Goal: Transaction & Acquisition: Purchase product/service

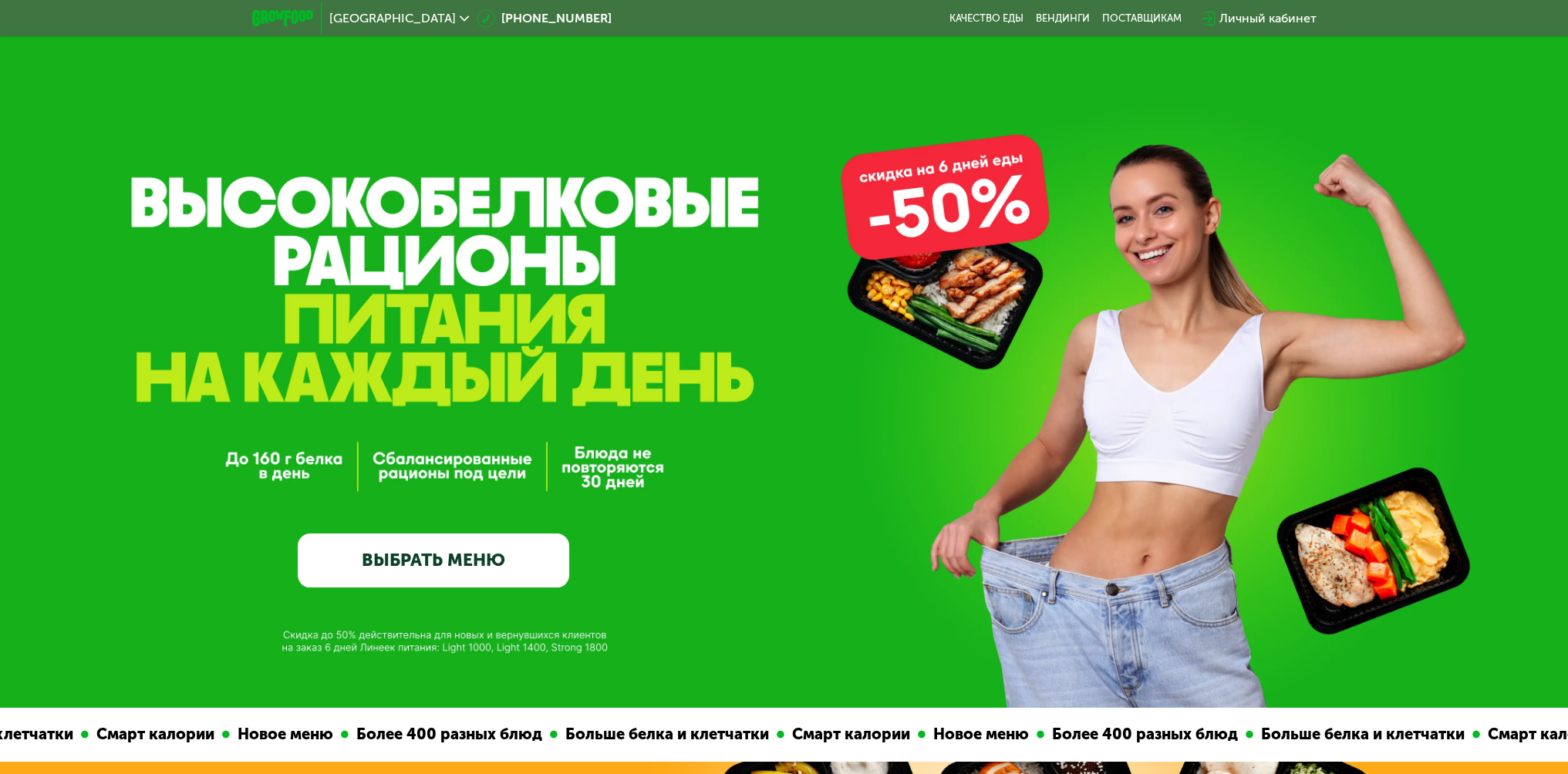
click at [445, 552] on link "ВЫБРАТЬ МЕНЮ" at bounding box center [433, 561] width 272 height 55
click at [405, 547] on link "ВЫБРАТЬ МЕНЮ" at bounding box center [433, 561] width 272 height 55
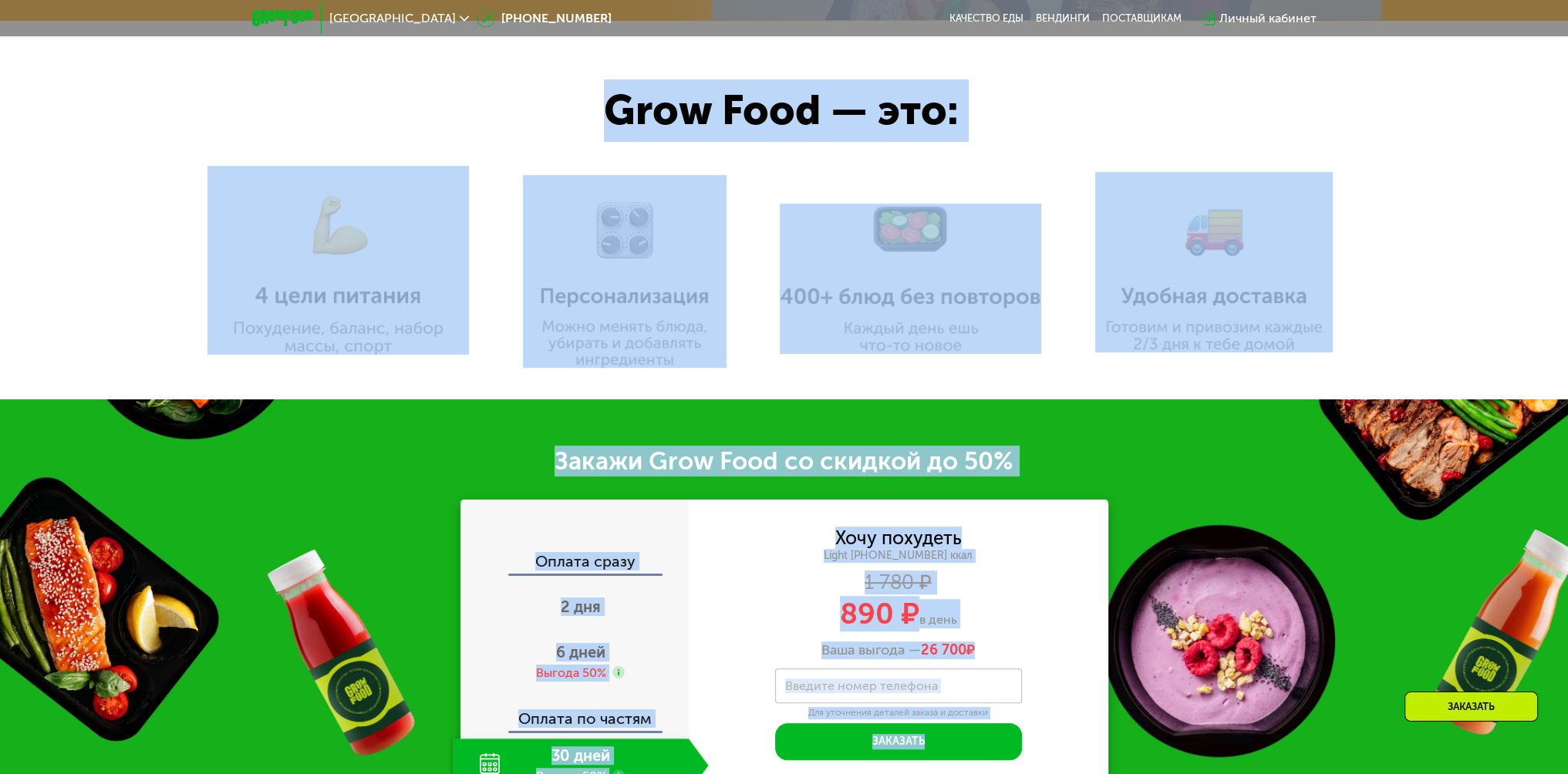
drag, startPoint x: 542, startPoint y: 748, endPoint x: 1170, endPoint y: 741, distance: 628.0
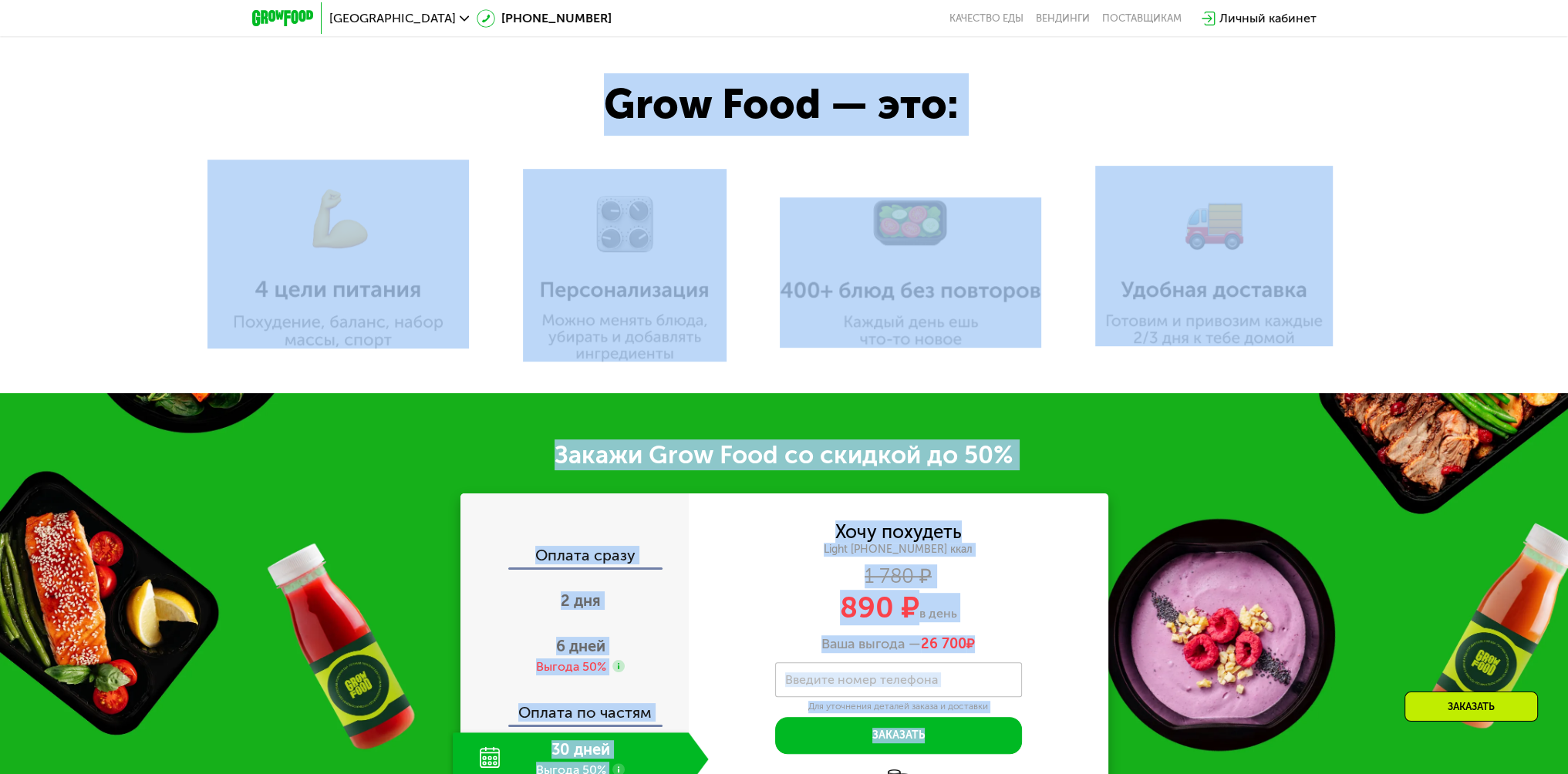
click at [216, 470] on div "Закажи Grow Food со скидкой до 50%" at bounding box center [784, 455] width 1568 height 31
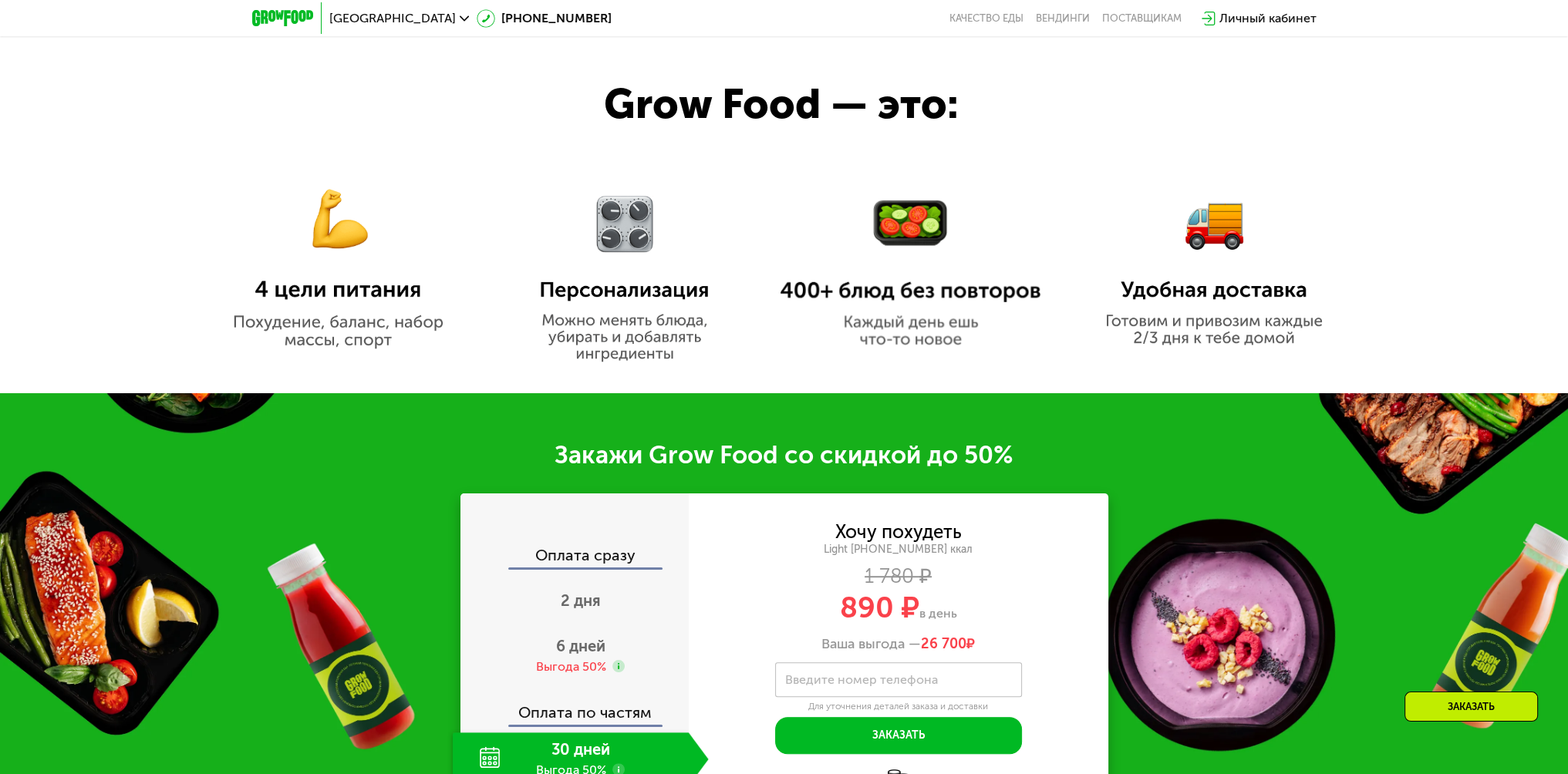
click at [305, 302] on img at bounding box center [337, 254] width 261 height 190
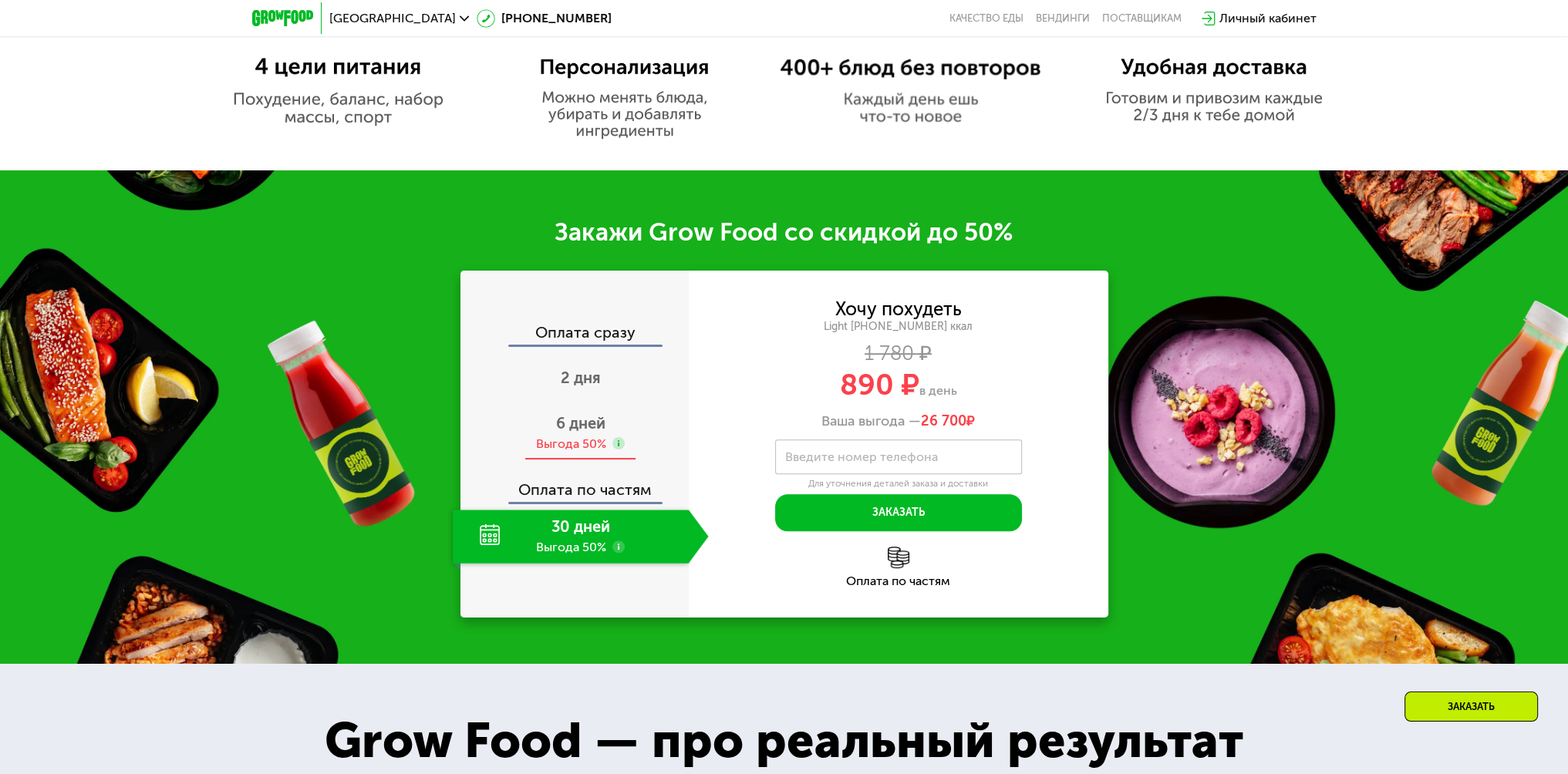
scroll to position [1174, 0]
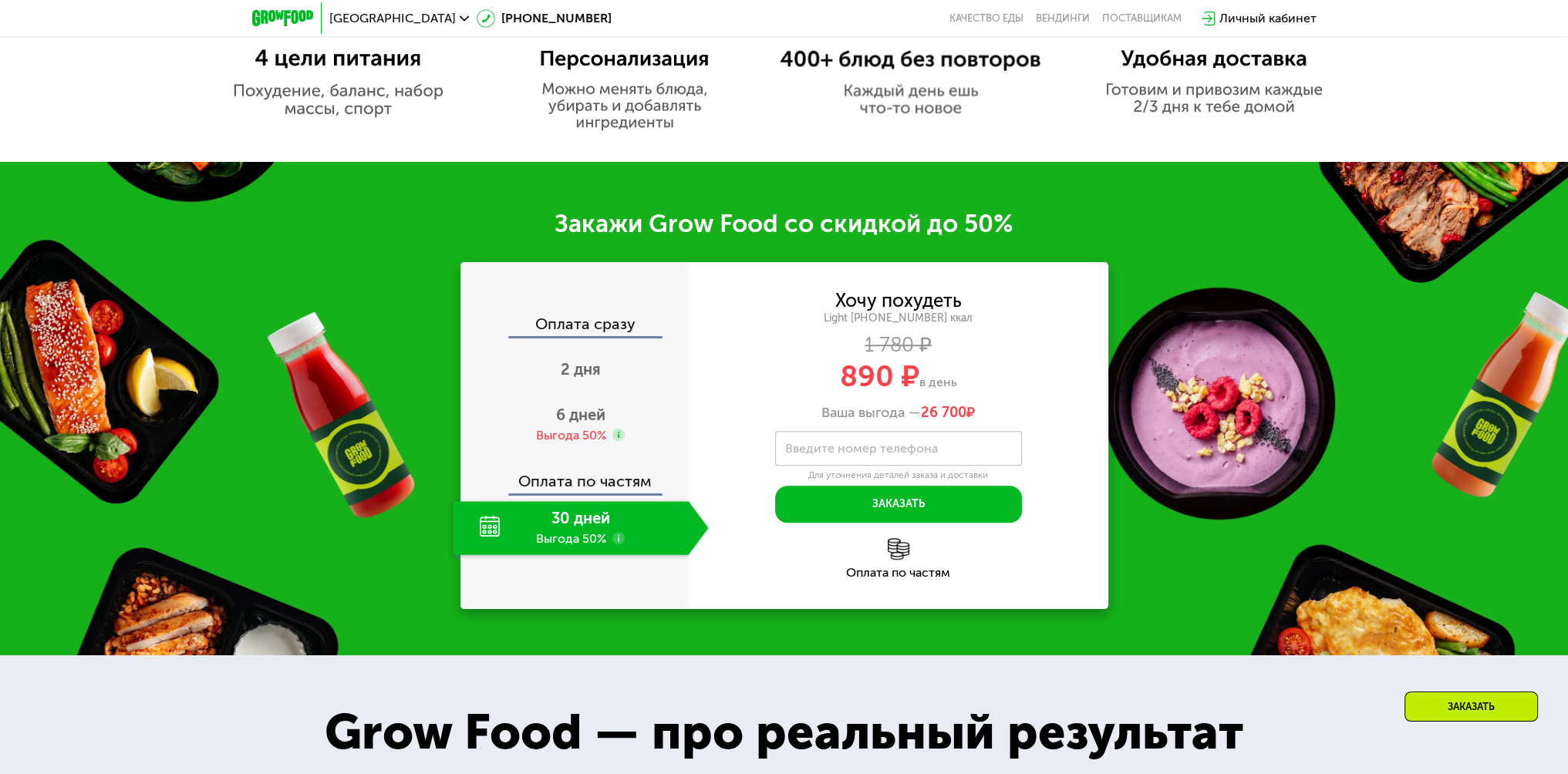
click at [574, 528] on div "30 дней Выгода 50%" at bounding box center [570, 528] width 236 height 54
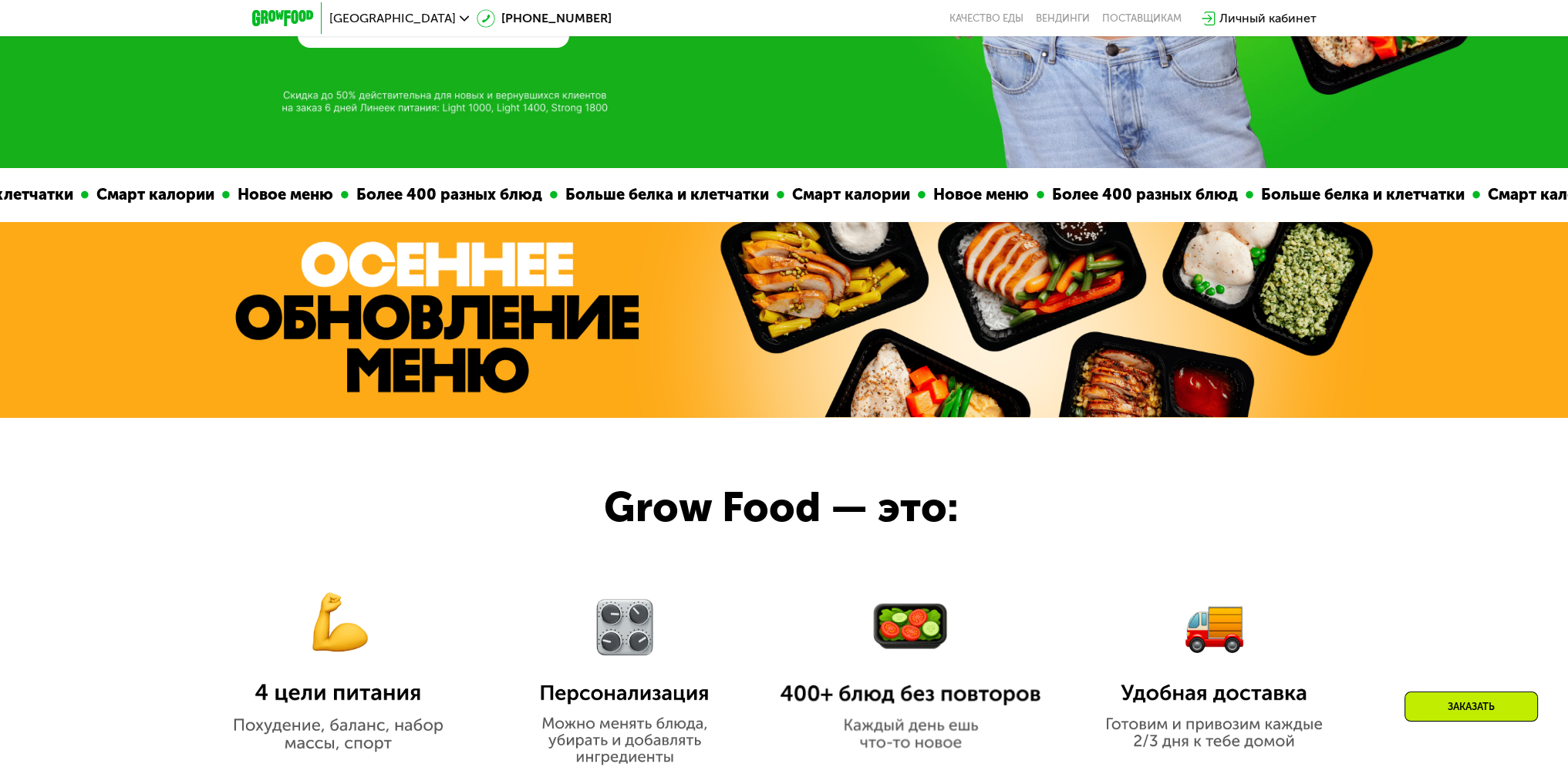
scroll to position [0, 0]
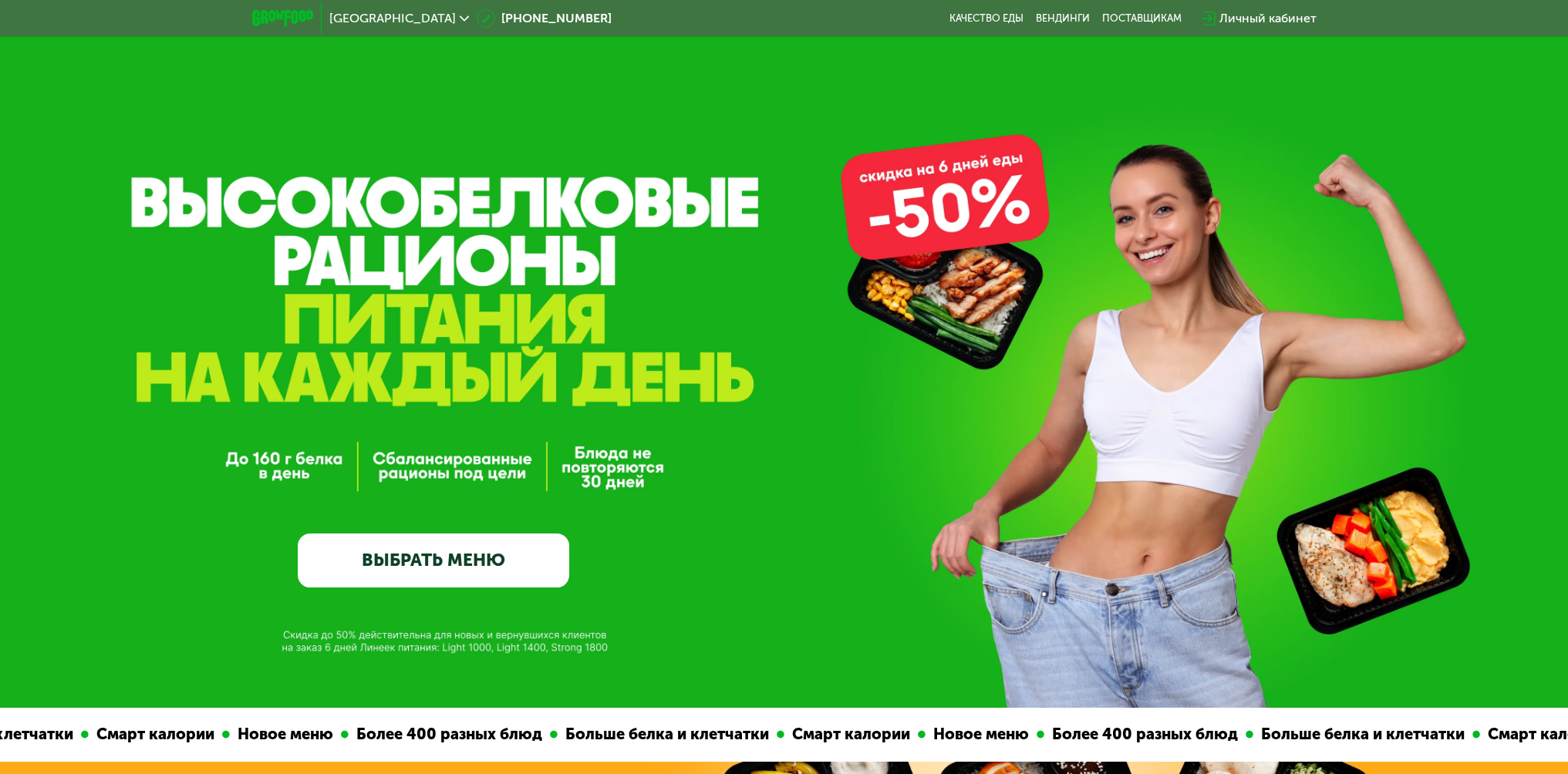
click at [473, 546] on link "ВЫБРАТЬ МЕНЮ" at bounding box center [433, 561] width 272 height 55
click at [422, 552] on link "ВЫБРАТЬ МЕНЮ" at bounding box center [433, 561] width 272 height 55
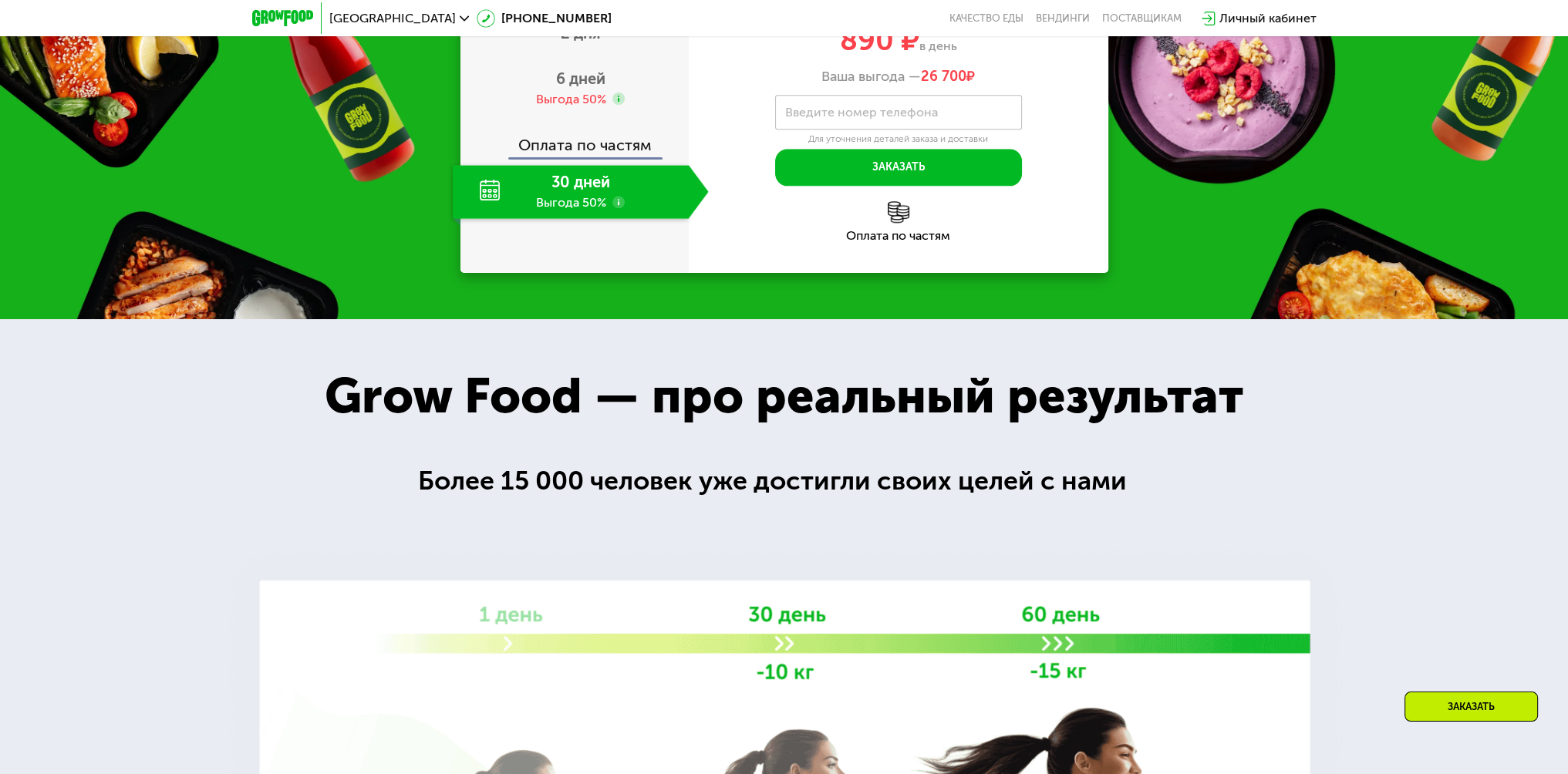
scroll to position [1968, 0]
